Goal: Information Seeking & Learning: Learn about a topic

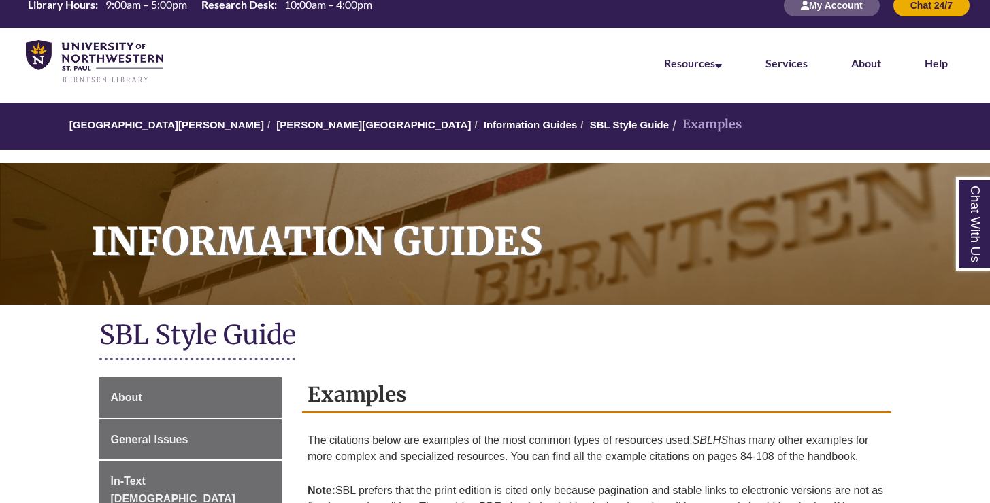
scroll to position [226, 0]
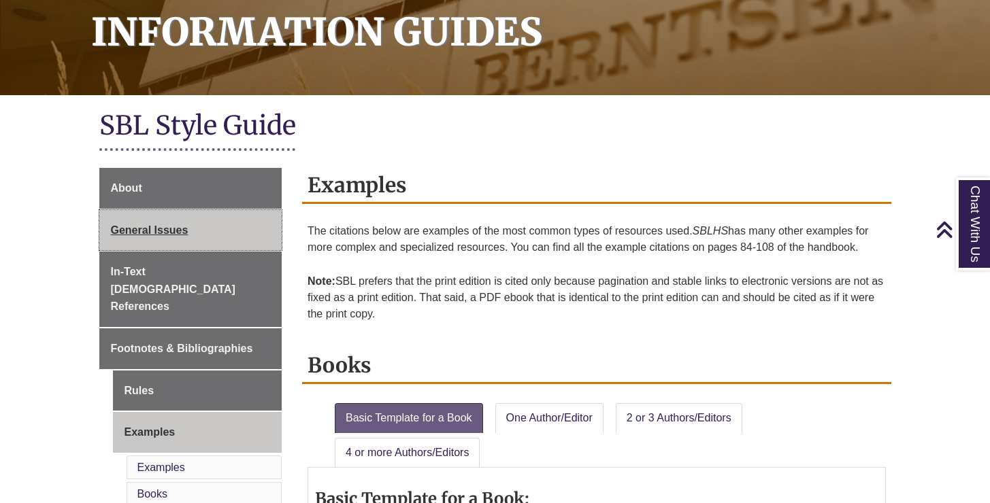
click at [184, 230] on span "General Issues" at bounding box center [150, 230] width 78 height 12
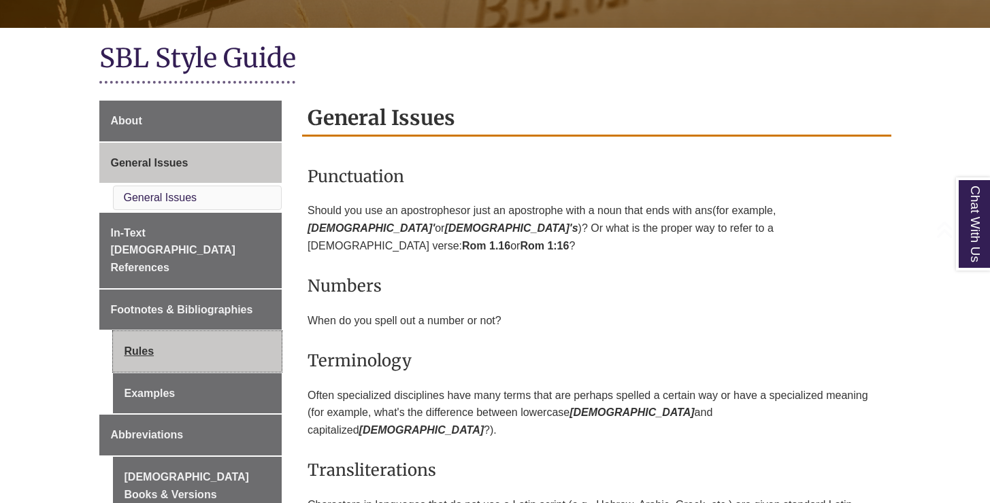
scroll to position [574, 0]
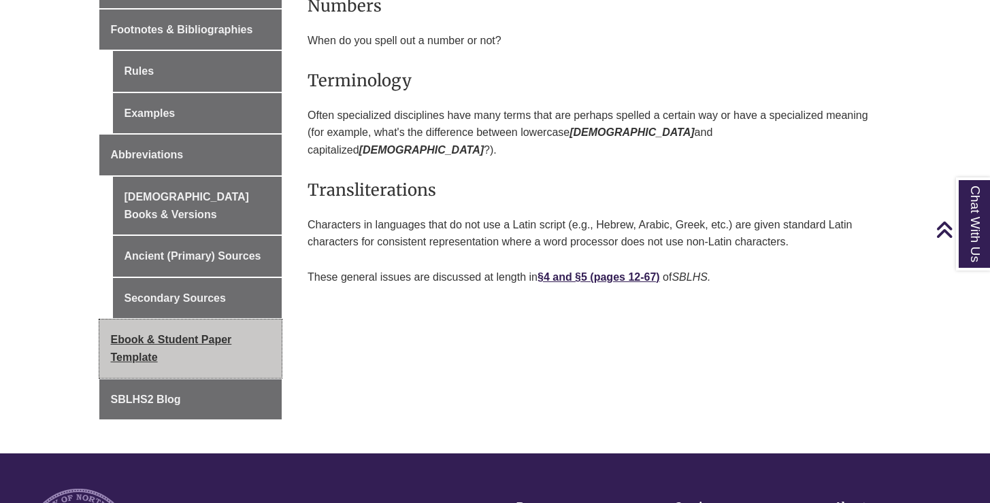
click at [239, 320] on link "Ebook & Student Paper Template" at bounding box center [190, 349] width 183 height 58
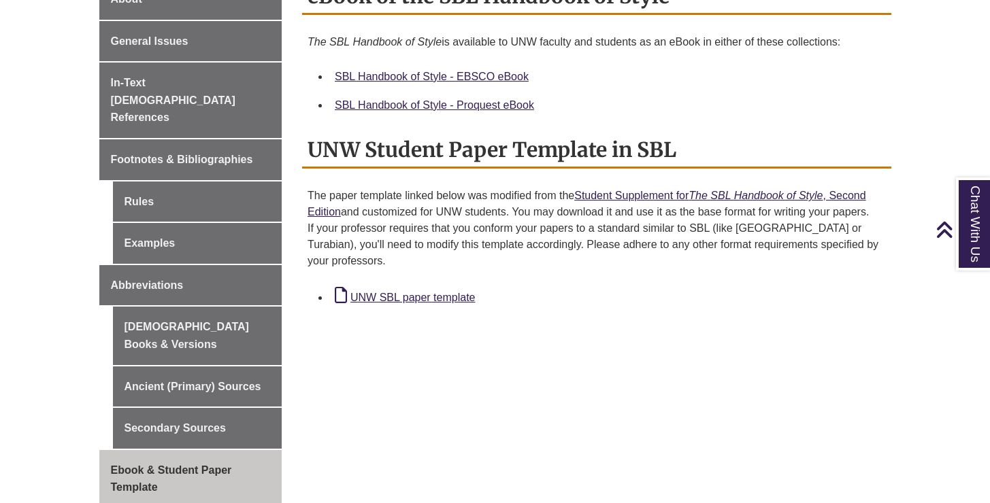
scroll to position [615, 0]
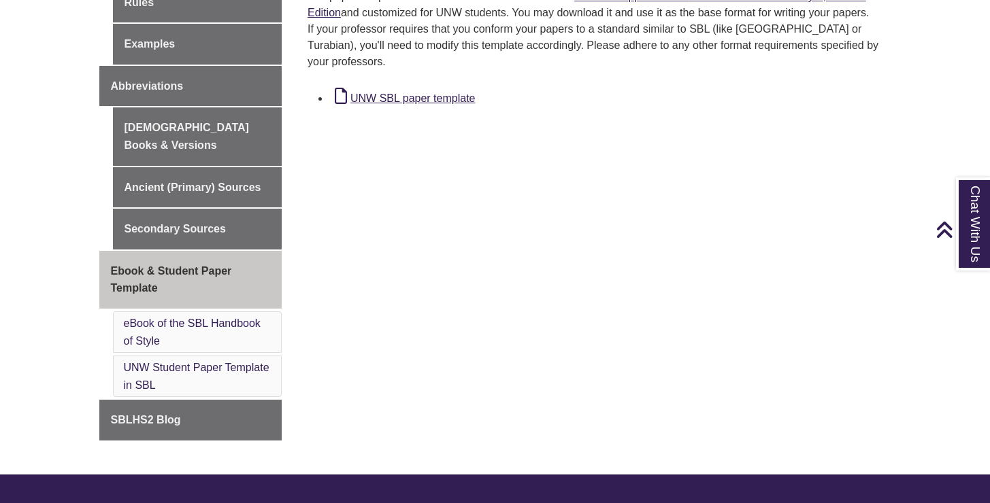
click at [224, 312] on li "eBook of the SBL Handbook of Style" at bounding box center [197, 332] width 169 height 41
click at [227, 318] on link "eBook of the SBL Handbook of Style" at bounding box center [192, 332] width 137 height 29
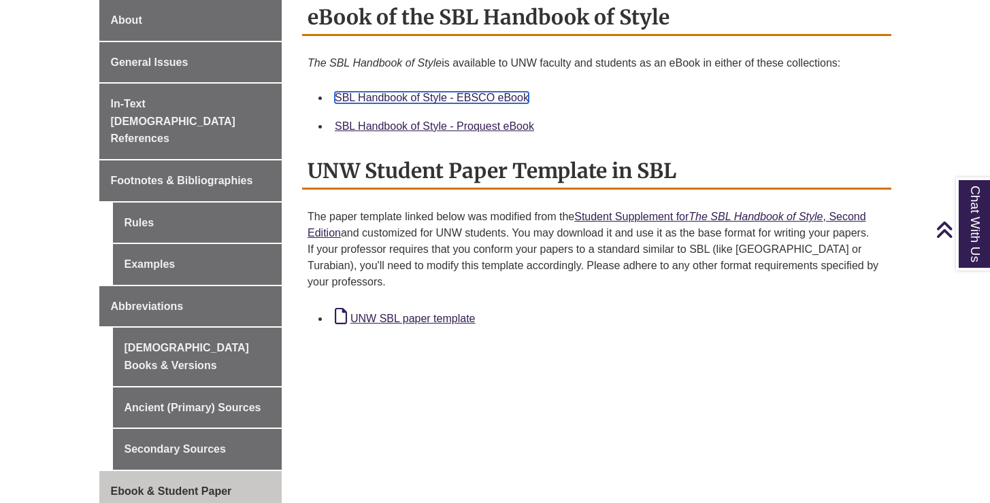
click at [424, 96] on link "SBL Handbook of Style - EBSCO eBook" at bounding box center [432, 98] width 194 height 12
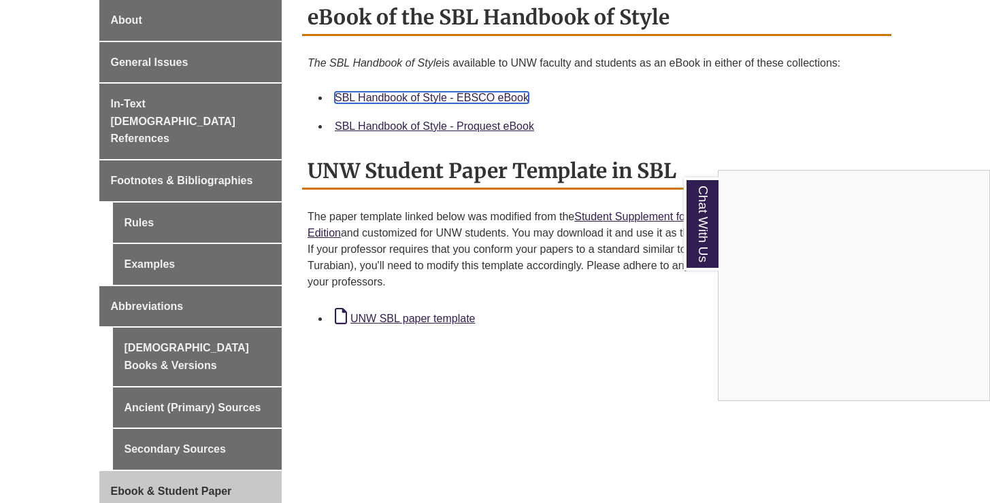
scroll to position [615, 0]
